Goal: Use online tool/utility: Utilize a website feature to perform a specific function

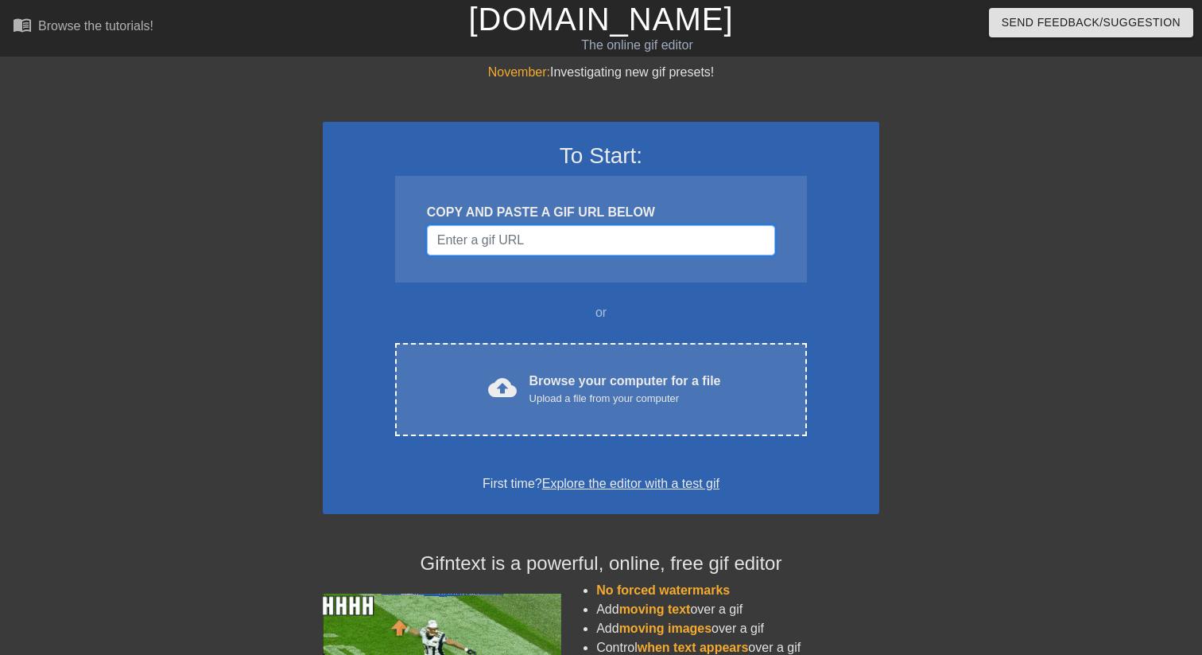
click at [547, 237] on input "Username" at bounding box center [601, 240] width 348 height 30
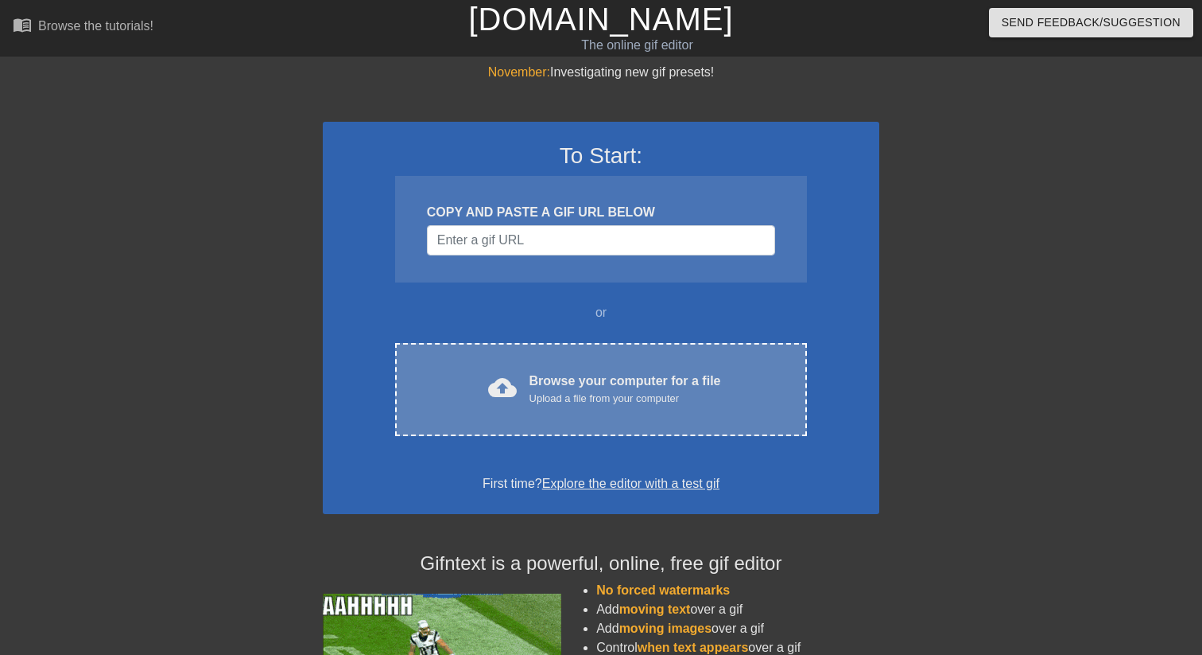
click at [585, 394] on div "Upload a file from your computer" at bounding box center [626, 398] width 192 height 16
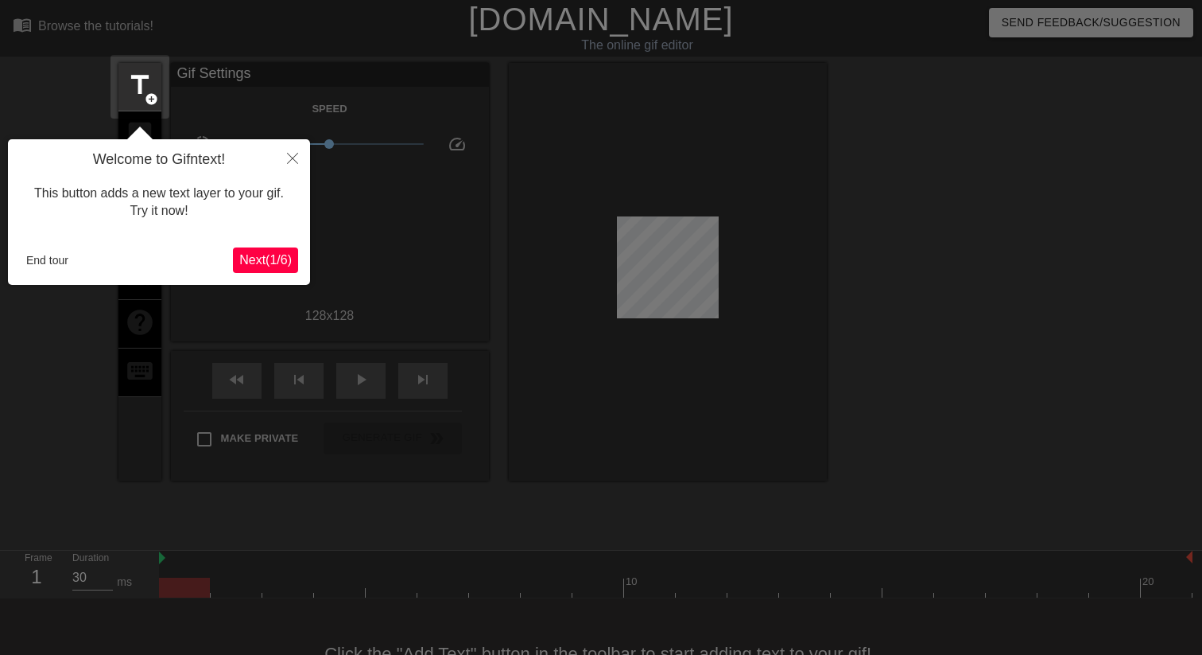
scroll to position [39, 0]
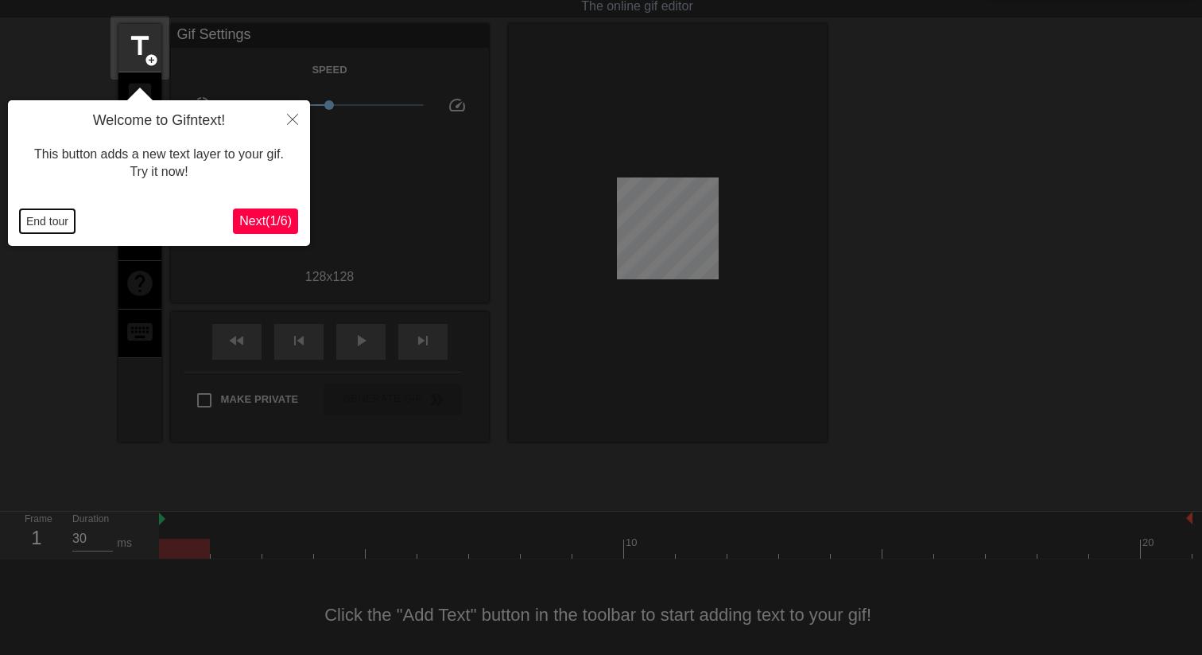
click at [57, 218] on button "End tour" at bounding box center [47, 221] width 55 height 24
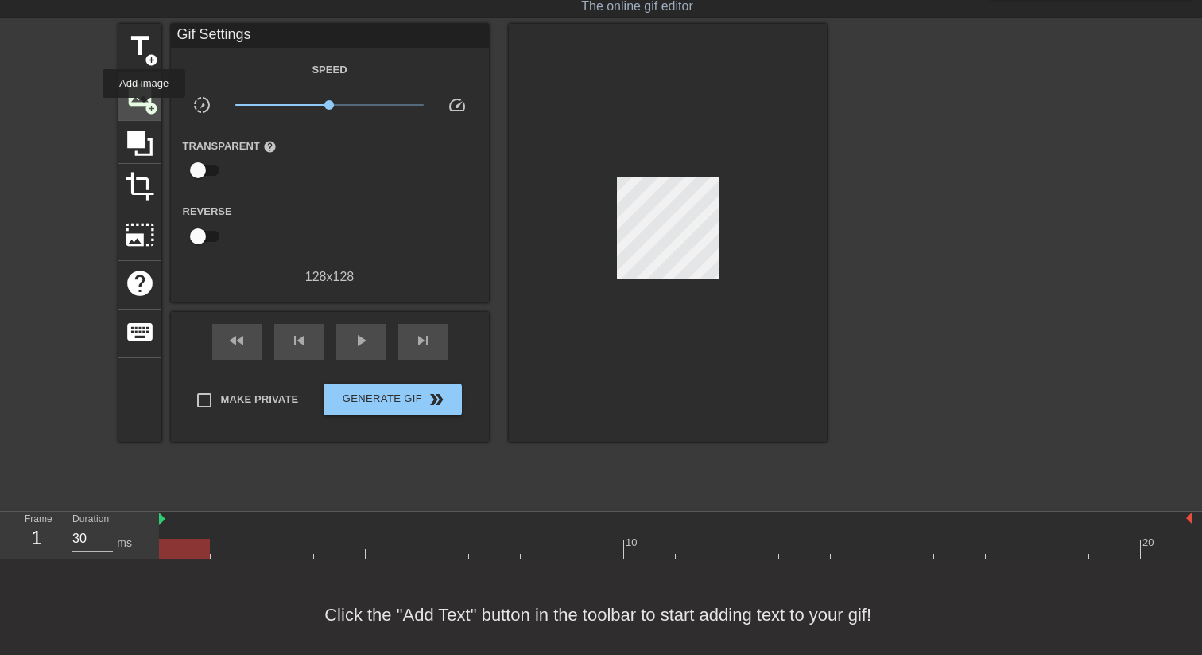
click at [153, 102] on span "add_circle" at bounding box center [152, 109] width 14 height 14
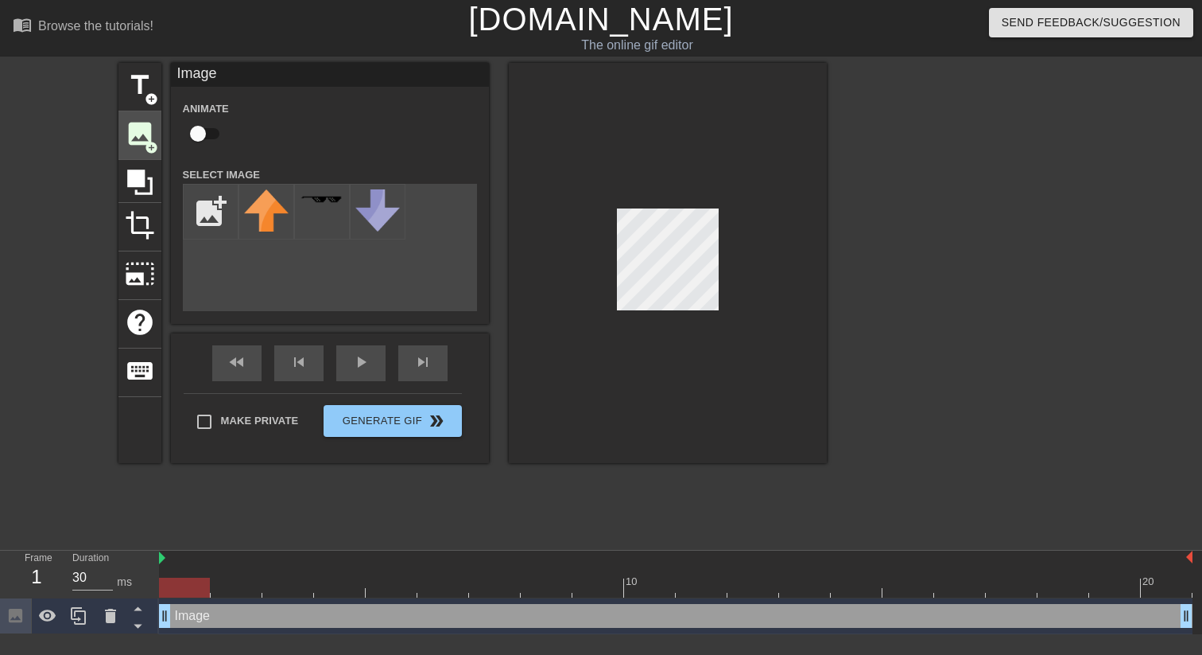
scroll to position [0, 0]
click at [207, 223] on input "file" at bounding box center [211, 212] width 54 height 54
type input "C:\fakepath\harbor_logo.png"
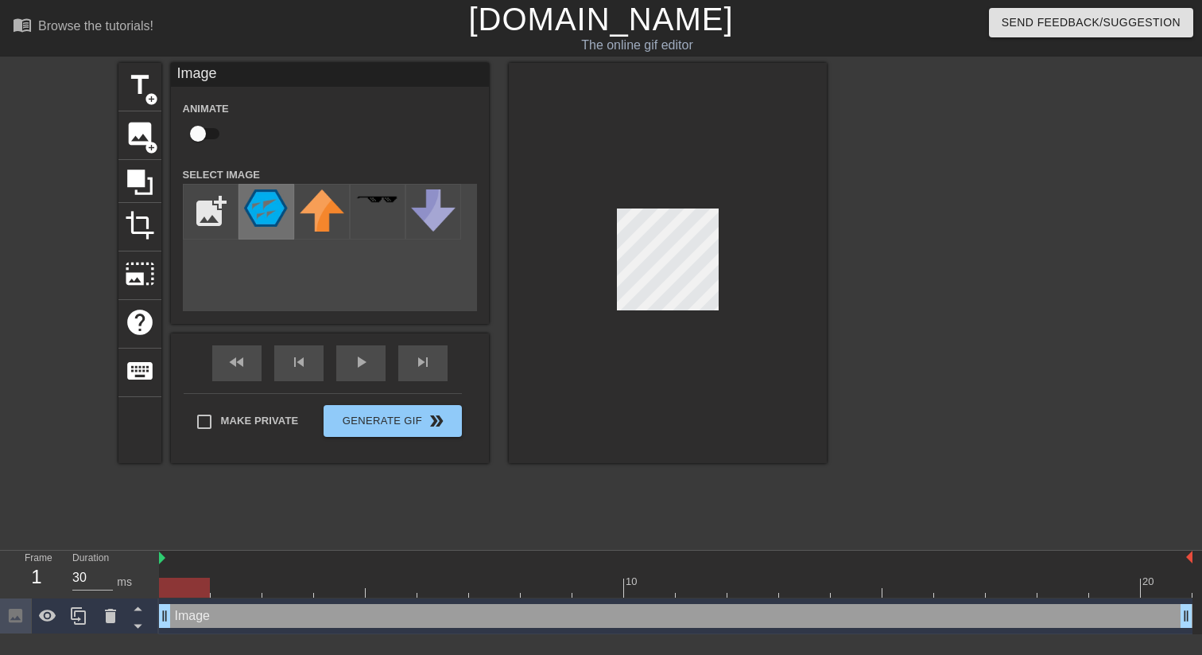
click at [264, 217] on img at bounding box center [266, 207] width 45 height 37
click at [396, 414] on div "Make Private Generate Gif double_arrow" at bounding box center [323, 424] width 278 height 63
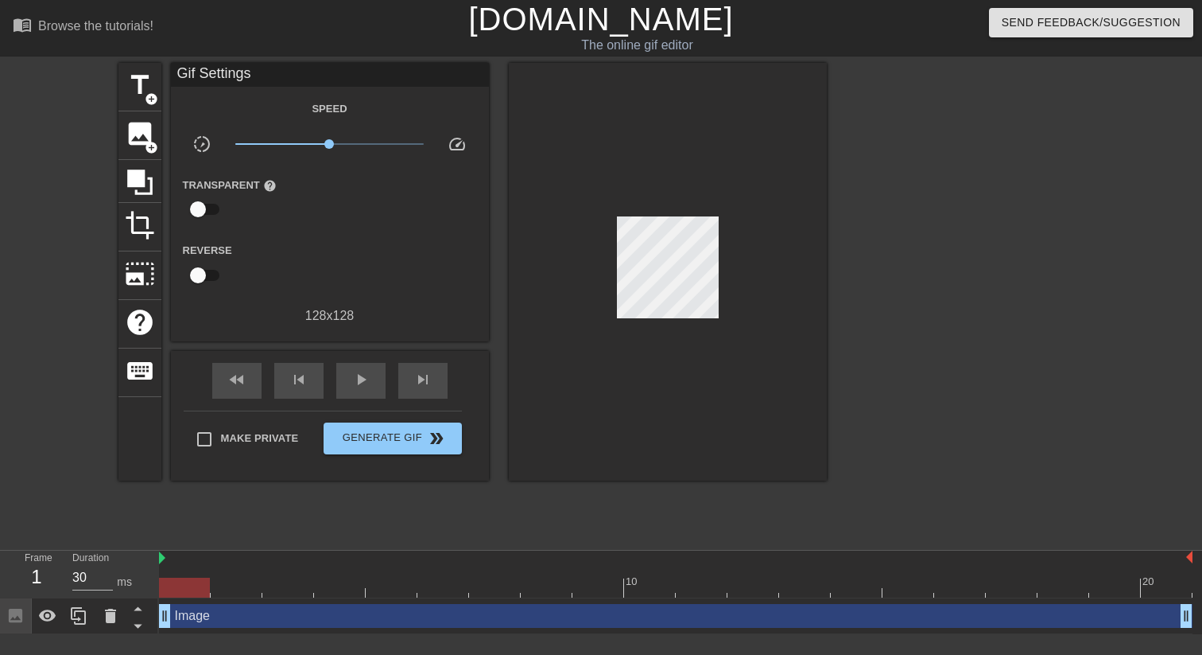
click at [209, 204] on input "checkbox" at bounding box center [198, 209] width 91 height 30
click at [209, 204] on input "checkbox" at bounding box center [213, 209] width 91 height 30
click at [209, 204] on input "checkbox" at bounding box center [198, 209] width 91 height 30
checkbox input "true"
click at [328, 218] on div at bounding box center [331, 210] width 32 height 32
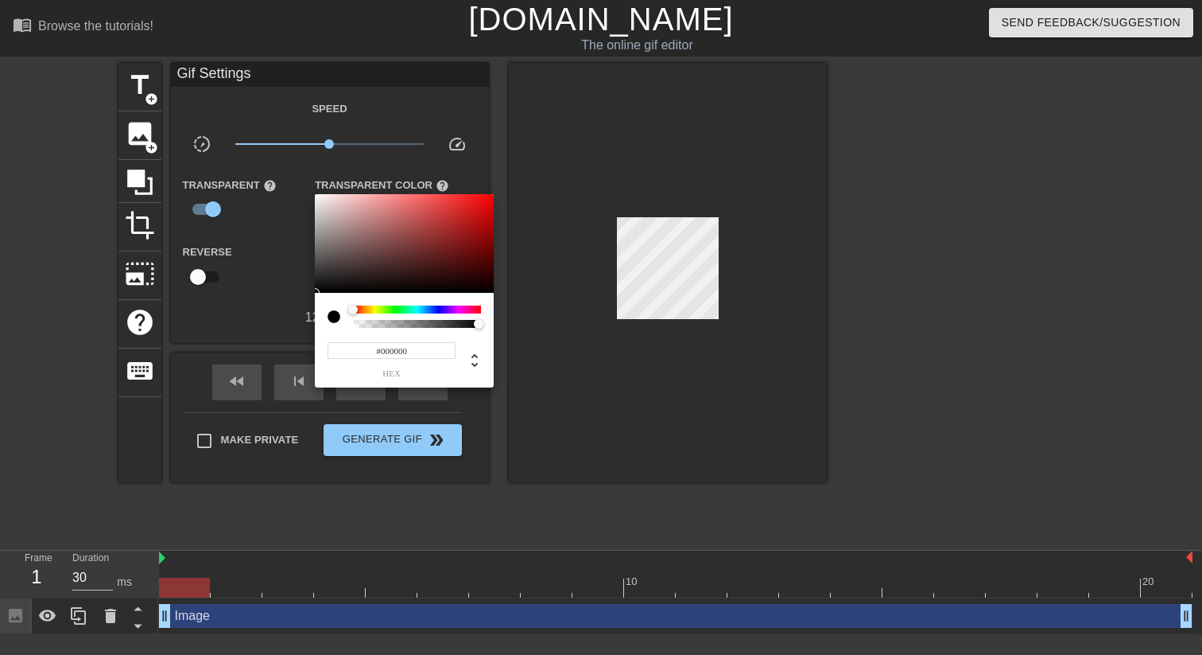
type input "0"
drag, startPoint x: 480, startPoint y: 327, endPoint x: 471, endPoint y: 325, distance: 9.7
click at [474, 325] on div at bounding box center [479, 324] width 10 height 10
type input "0"
drag, startPoint x: 471, startPoint y: 323, endPoint x: 334, endPoint y: 324, distance: 136.8
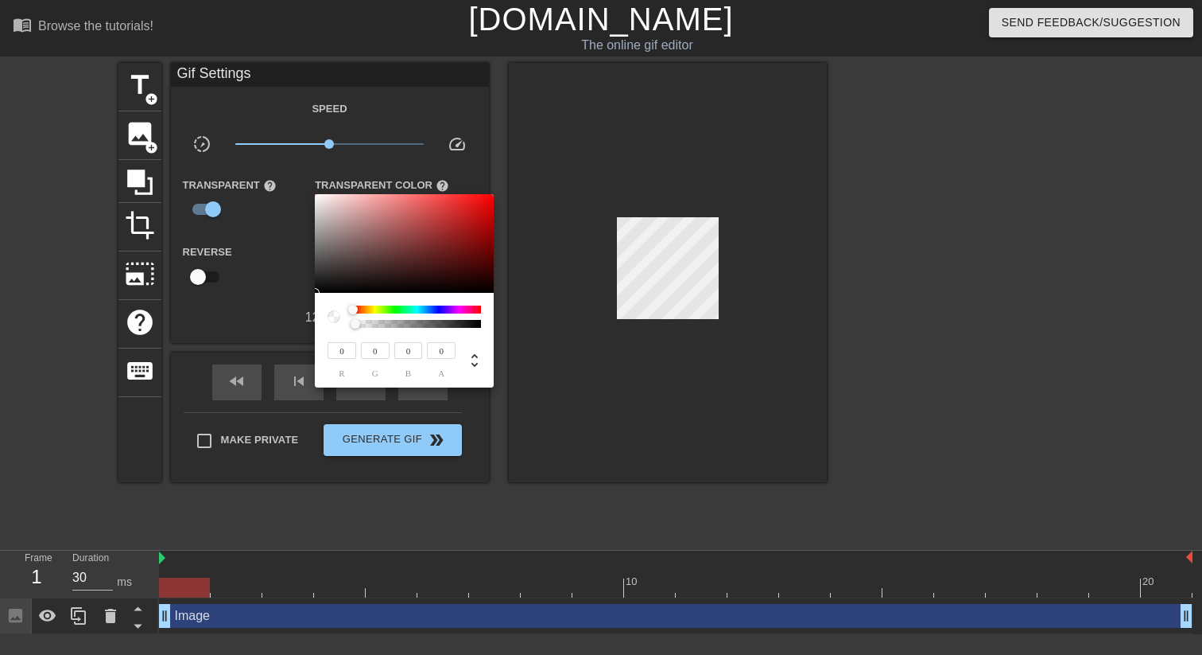
click at [334, 324] on div at bounding box center [404, 316] width 153 height 22
click at [527, 298] on div at bounding box center [601, 327] width 1202 height 655
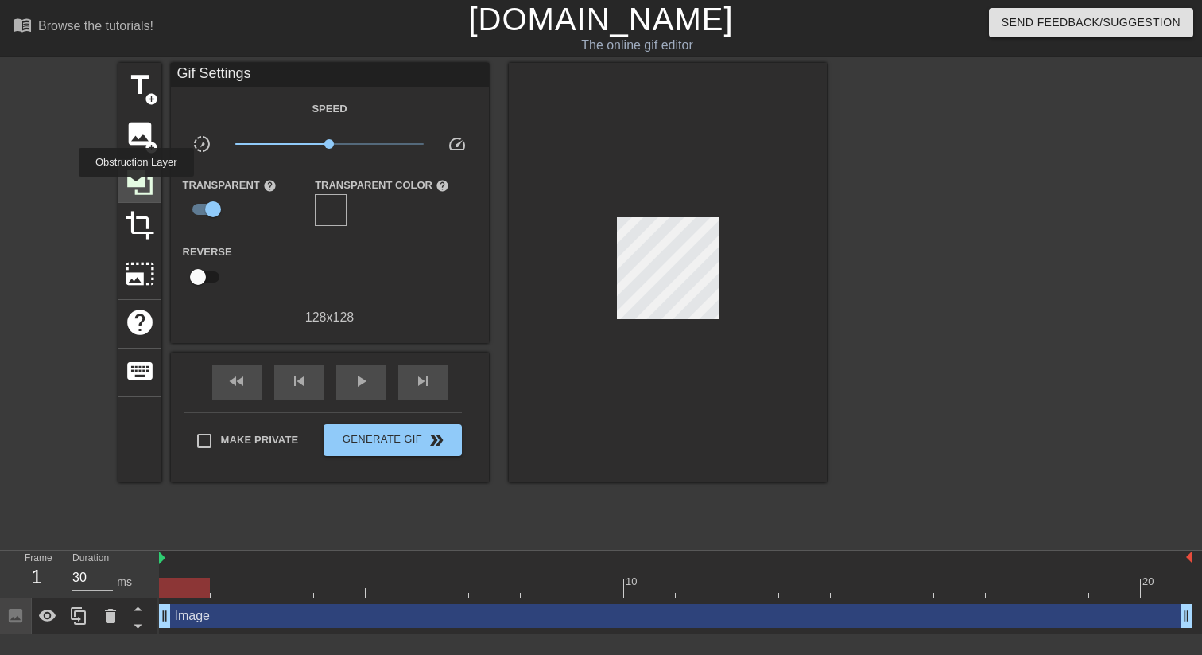
click at [138, 188] on icon at bounding box center [140, 182] width 30 height 30
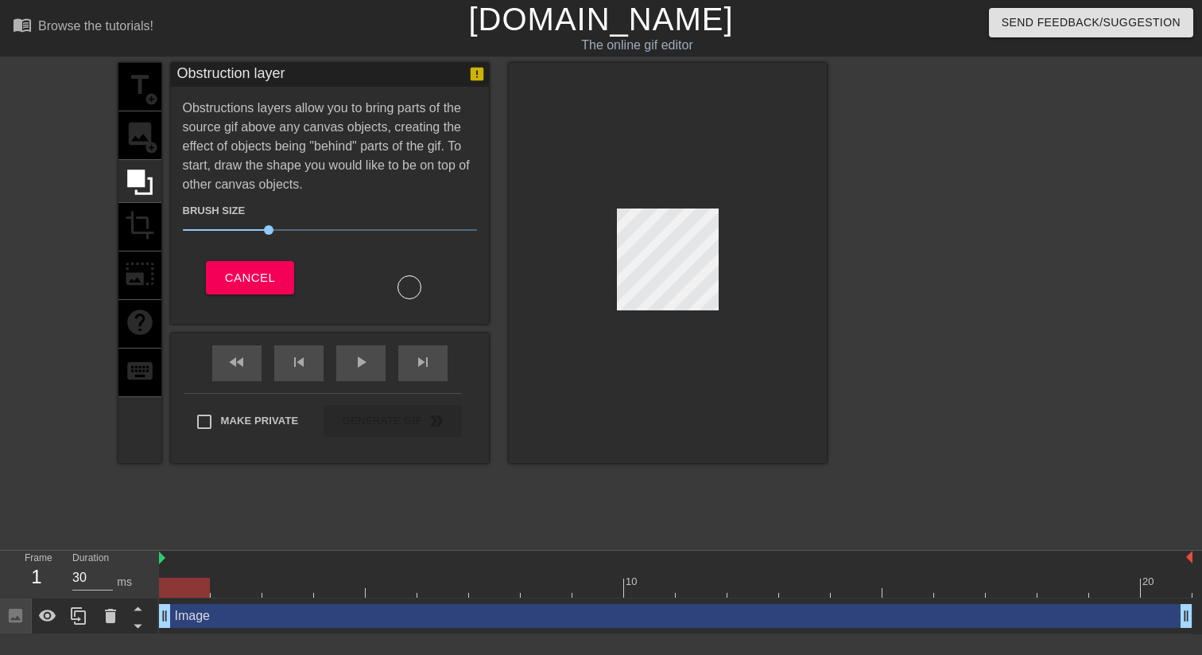
click at [138, 144] on div "title add_circle image add_circle crop photo_size_select_large help keyboard" at bounding box center [139, 263] width 43 height 400
click at [237, 267] on span "Cancel" at bounding box center [250, 277] width 50 height 21
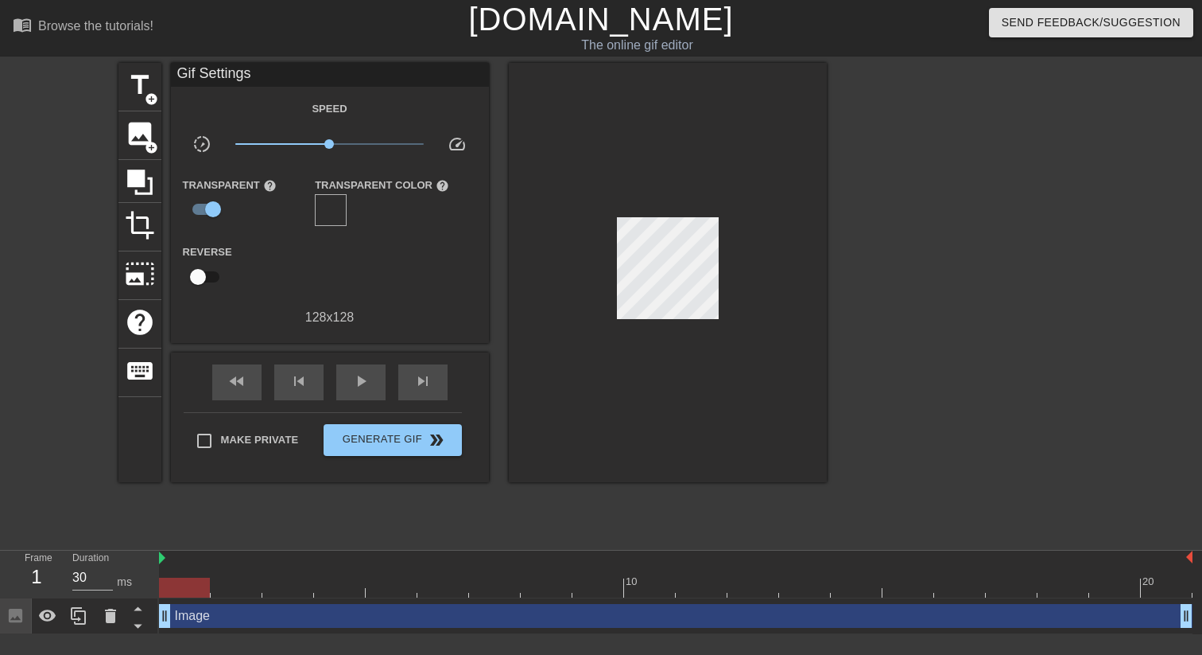
click at [188, 585] on div at bounding box center [184, 587] width 51 height 20
click at [142, 128] on span "image" at bounding box center [140, 133] width 30 height 30
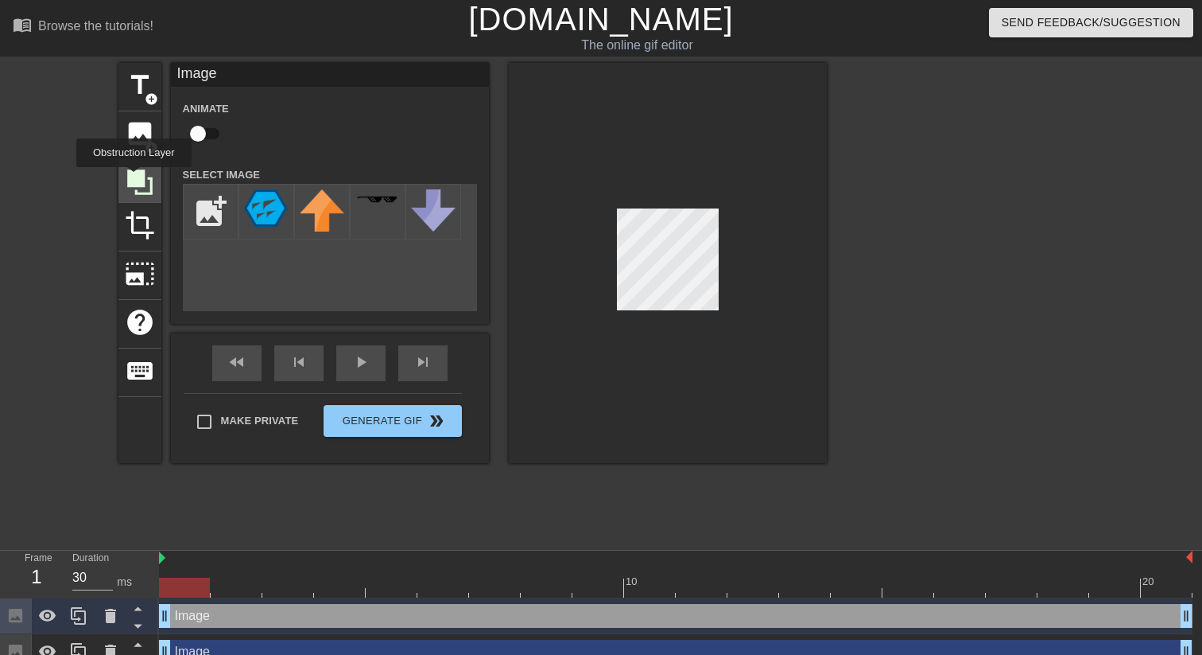
click at [136, 178] on icon at bounding box center [139, 181] width 25 height 25
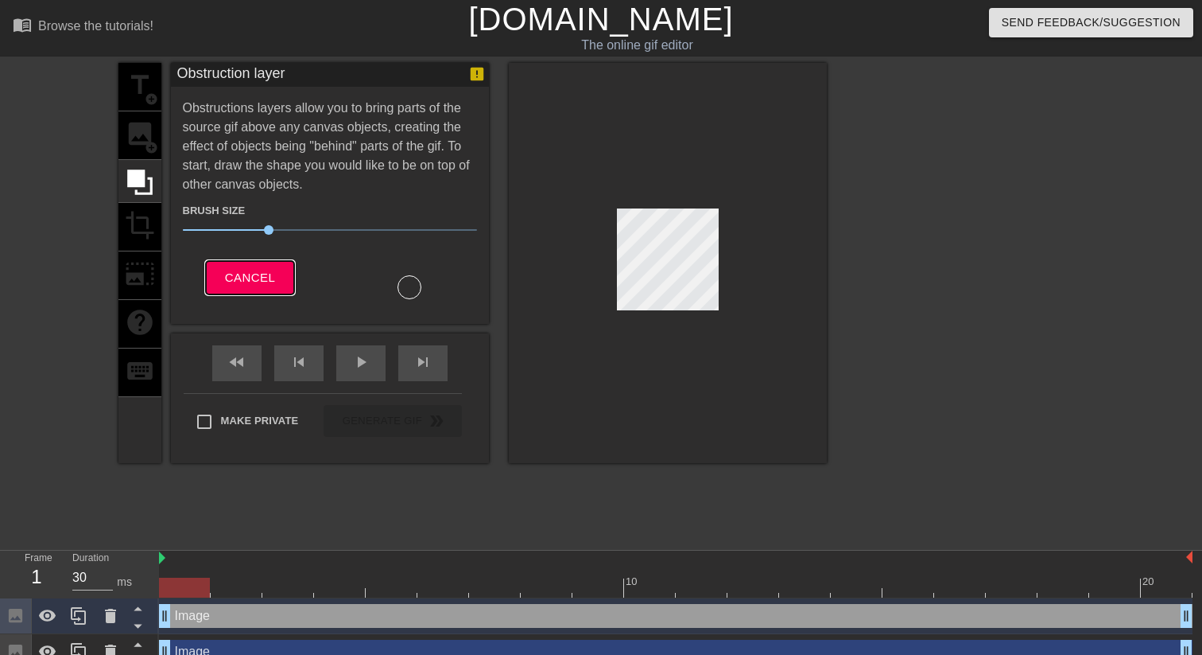
click at [236, 262] on button "Cancel" at bounding box center [250, 277] width 88 height 33
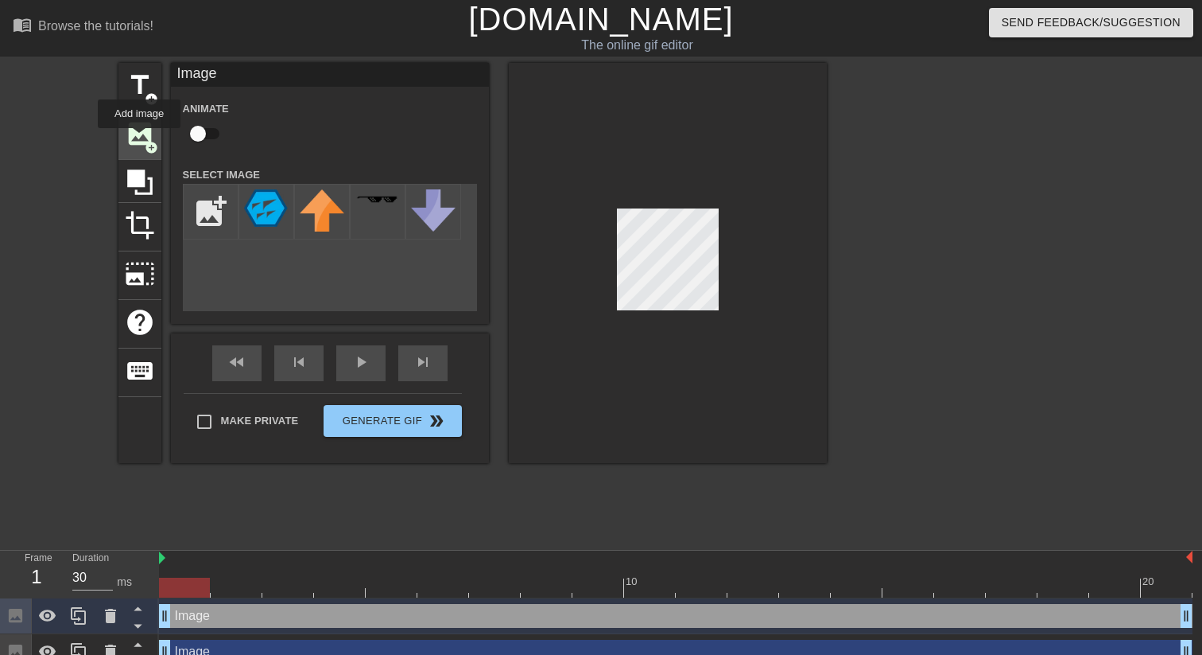
click at [140, 139] on span "image" at bounding box center [140, 133] width 30 height 30
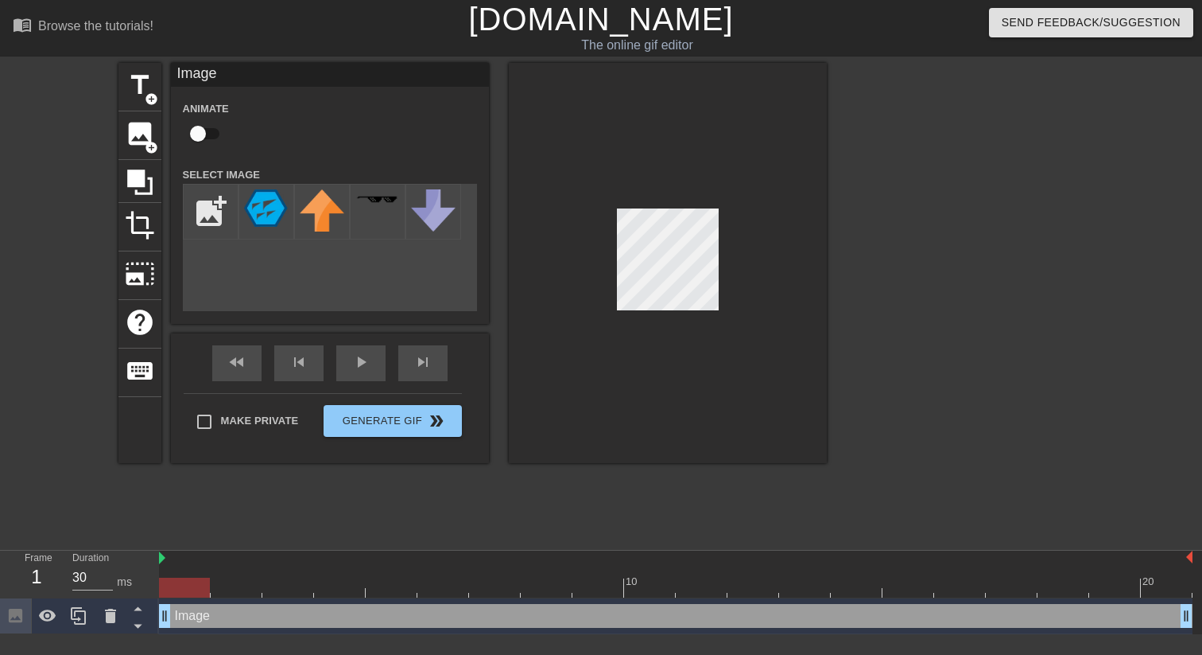
click at [203, 128] on input "checkbox" at bounding box center [198, 133] width 91 height 30
checkbox input "true"
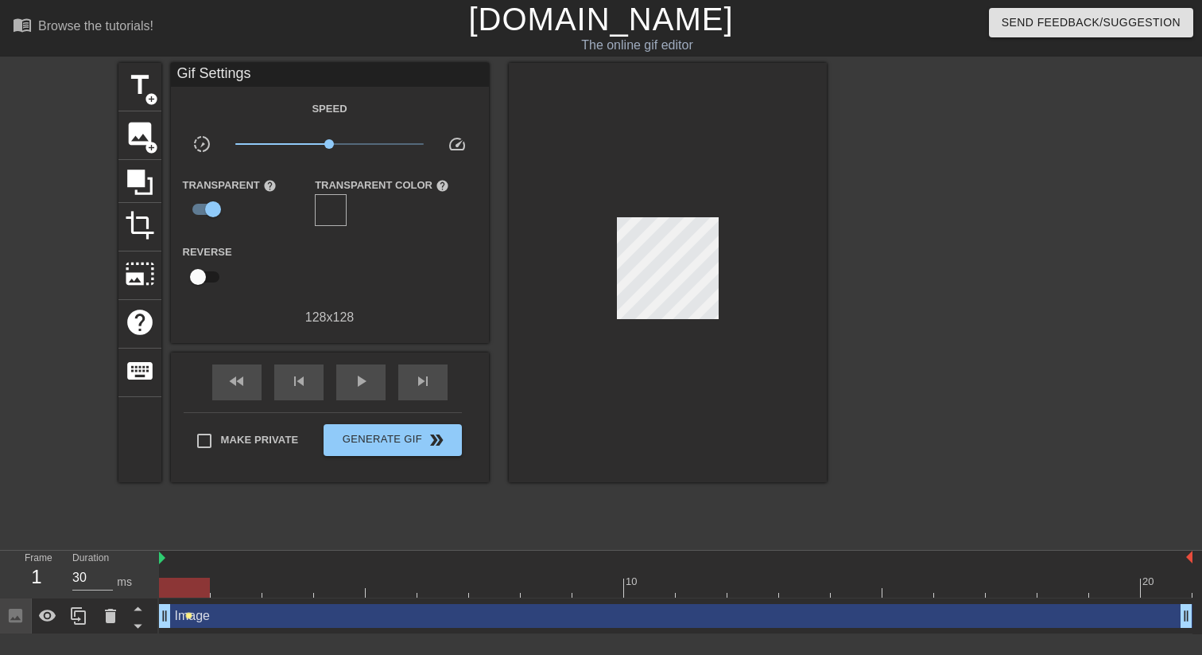
click at [188, 615] on span "lens" at bounding box center [188, 615] width 7 height 7
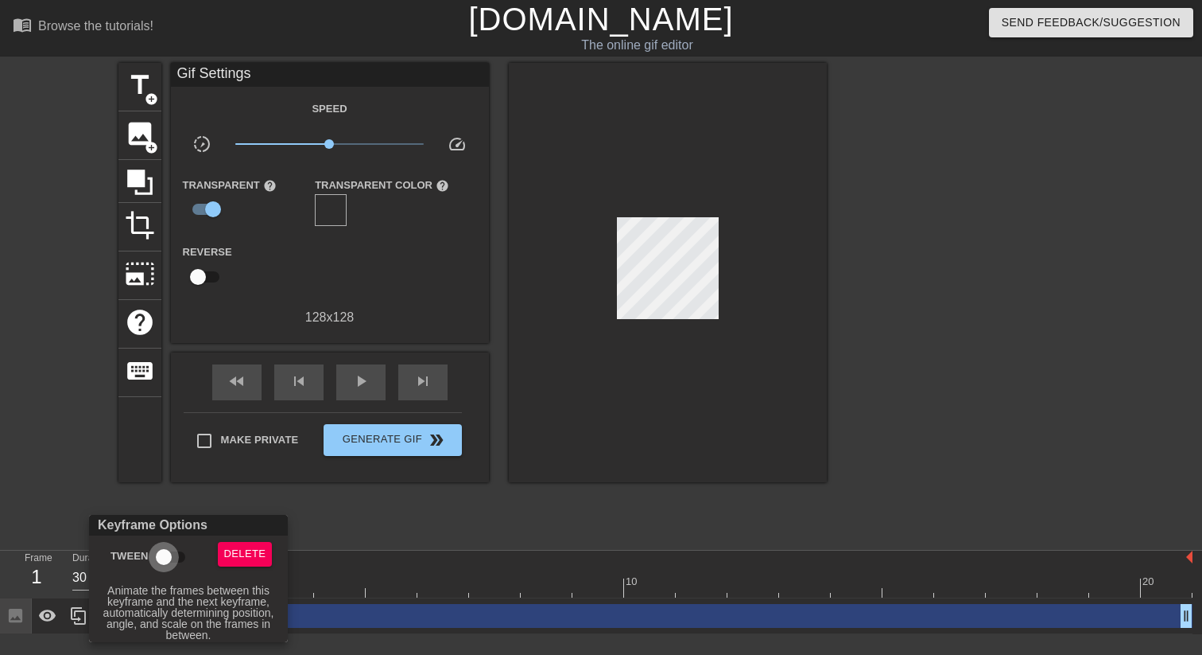
click at [164, 556] on input "Tween" at bounding box center [163, 557] width 91 height 30
checkbox input "true"
click at [393, 484] on div at bounding box center [601, 327] width 1202 height 655
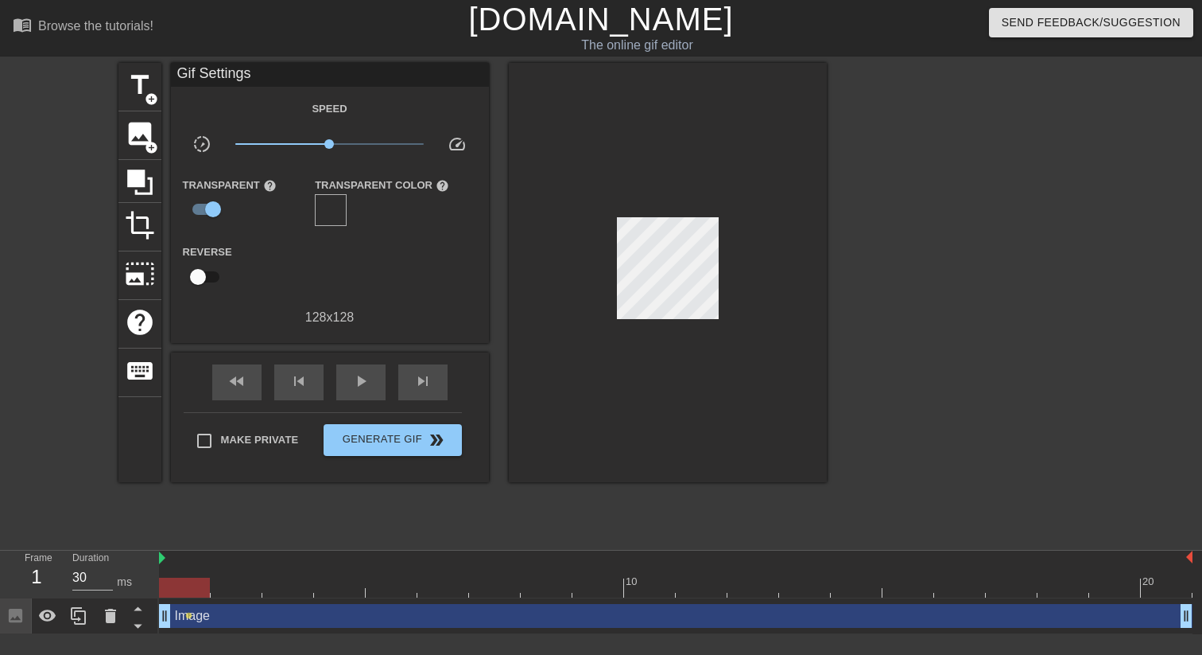
click at [280, 591] on div at bounding box center [676, 587] width 1034 height 20
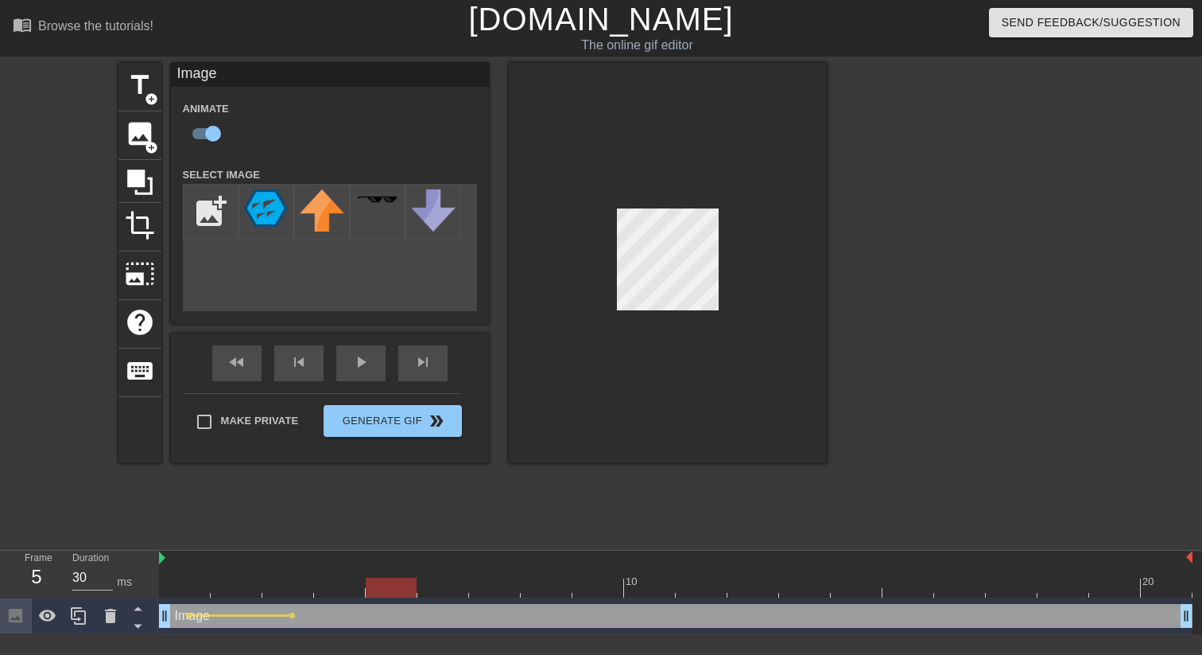
click at [387, 588] on div at bounding box center [676, 587] width 1034 height 20
click at [486, 592] on div at bounding box center [676, 587] width 1034 height 20
click at [586, 592] on div at bounding box center [676, 587] width 1034 height 20
click at [691, 596] on div at bounding box center [676, 587] width 1034 height 20
click at [783, 590] on div at bounding box center [676, 587] width 1034 height 20
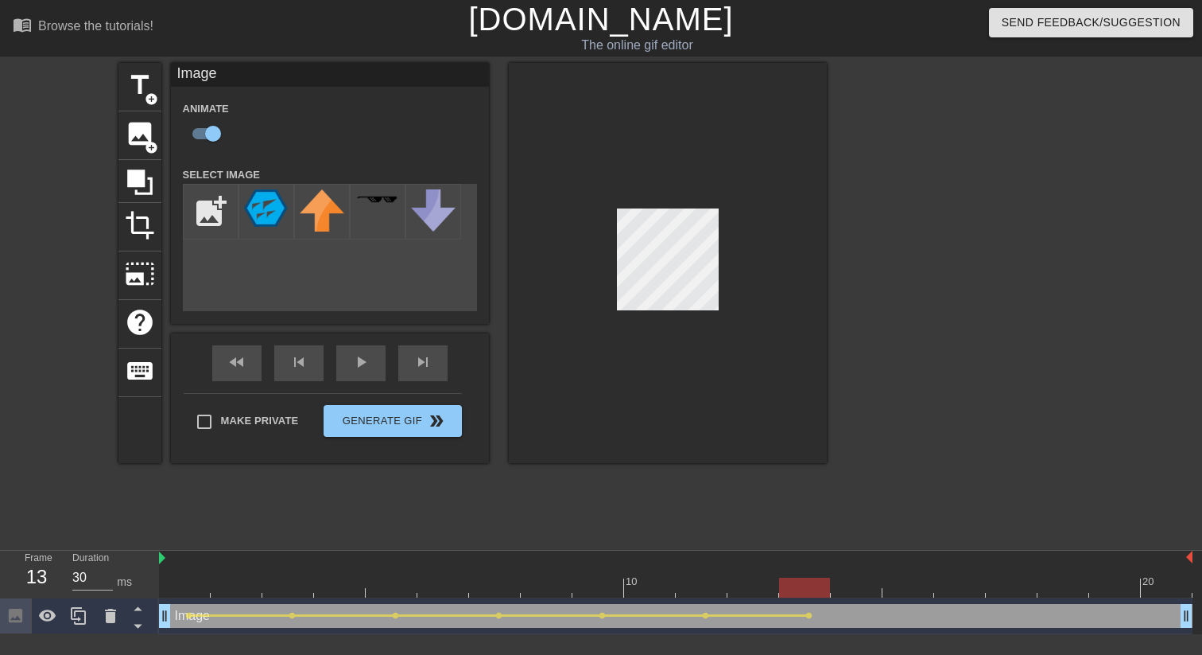
click at [896, 593] on div at bounding box center [676, 587] width 1034 height 20
click at [999, 587] on div at bounding box center [676, 587] width 1034 height 20
click at [1101, 588] on div at bounding box center [676, 587] width 1034 height 20
click at [1160, 590] on div at bounding box center [676, 587] width 1034 height 20
click at [348, 361] on div "fast_rewind skip_previous play_arrow skip_next" at bounding box center [329, 363] width 259 height 60
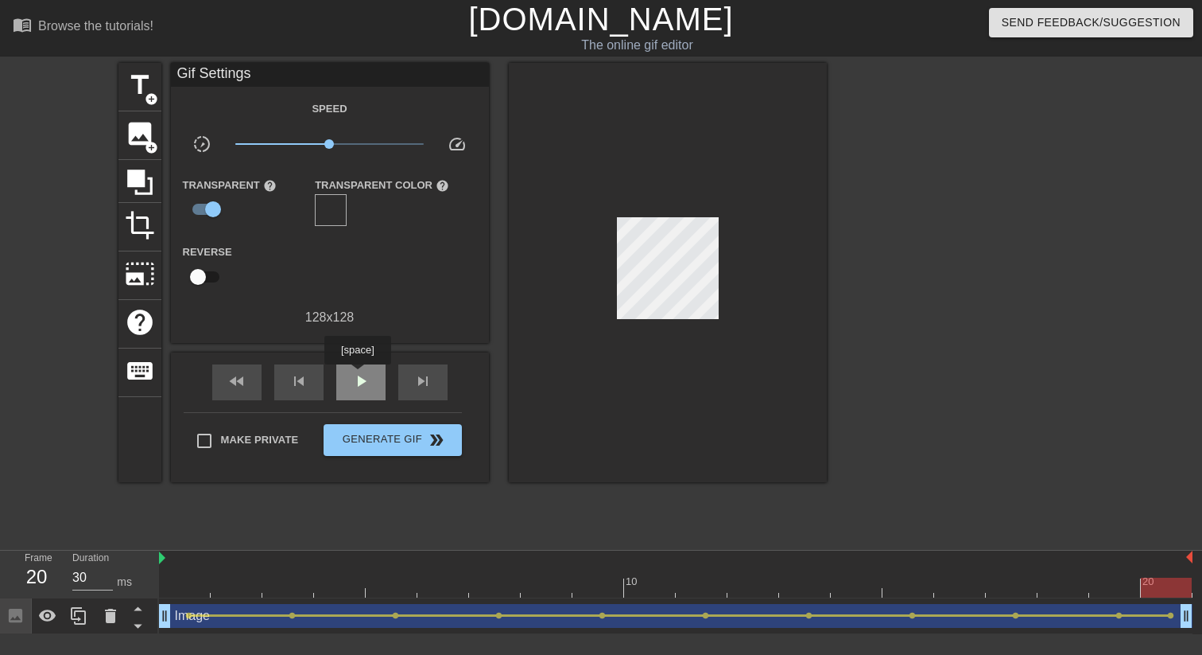
click at [359, 375] on span "play_arrow" at bounding box center [361, 380] width 19 height 19
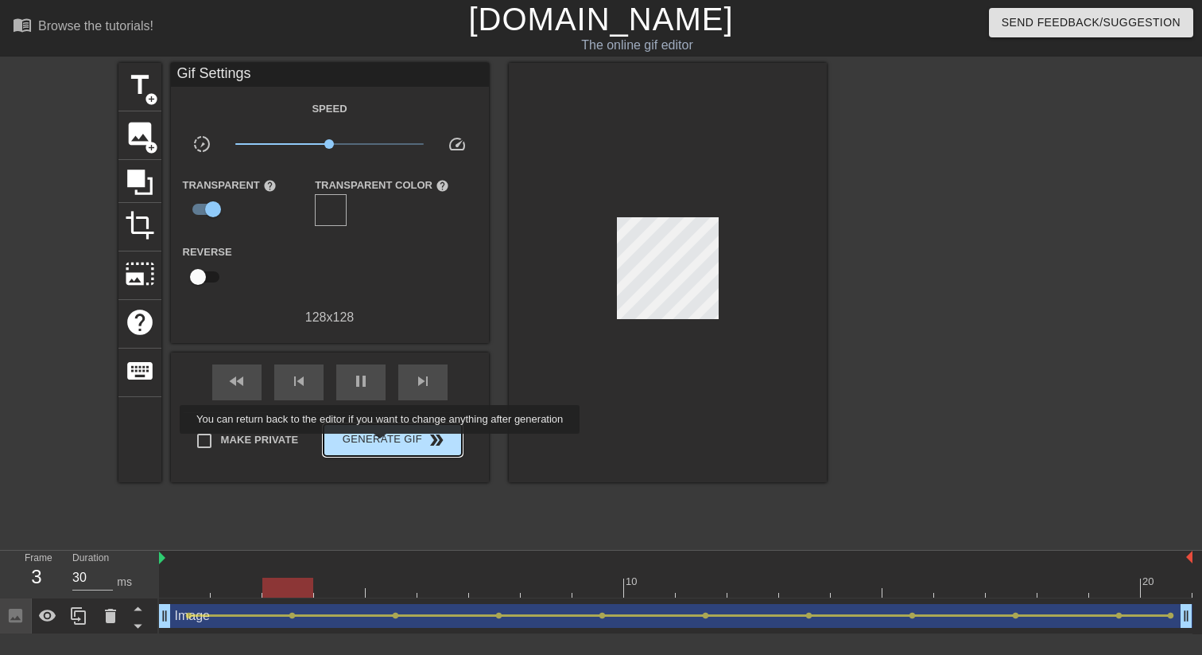
click at [390, 445] on span "Generate Gif double_arrow" at bounding box center [392, 439] width 125 height 19
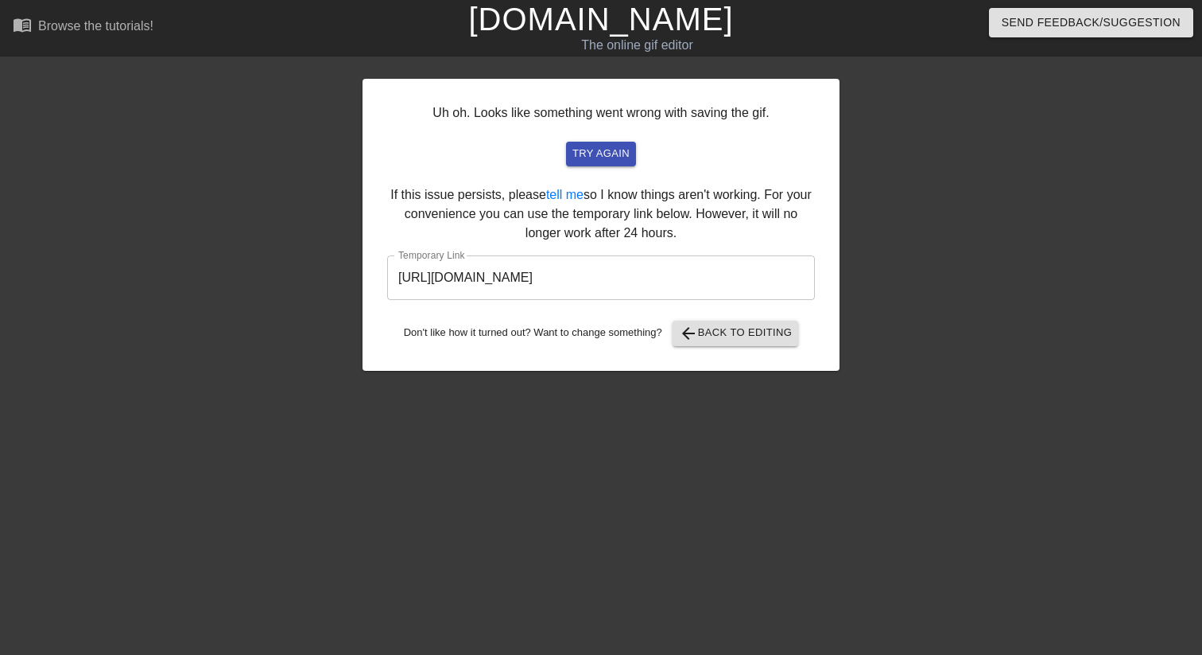
click at [657, 270] on input "[URL][DOMAIN_NAME]" at bounding box center [601, 277] width 428 height 45
click at [891, 112] on div at bounding box center [978, 301] width 239 height 477
